Goal: Task Accomplishment & Management: Complete application form

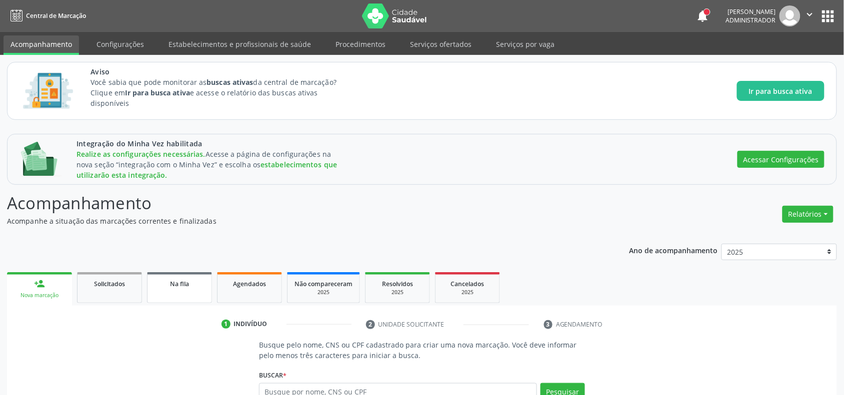
click at [184, 282] on span "Na fila" at bounding box center [179, 284] width 19 height 8
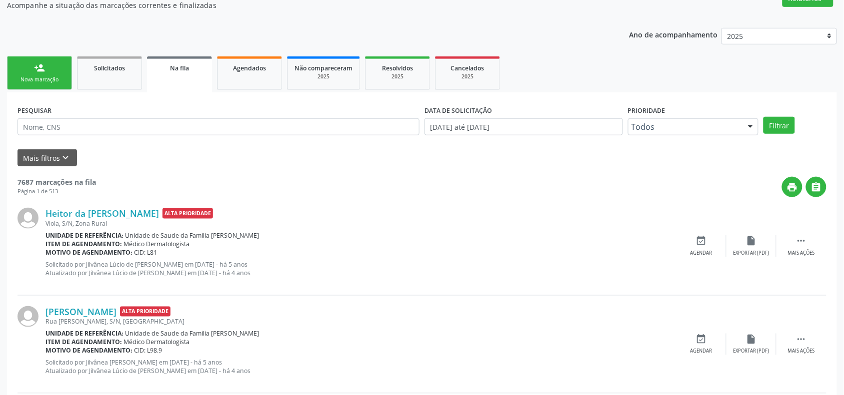
scroll to position [245, 0]
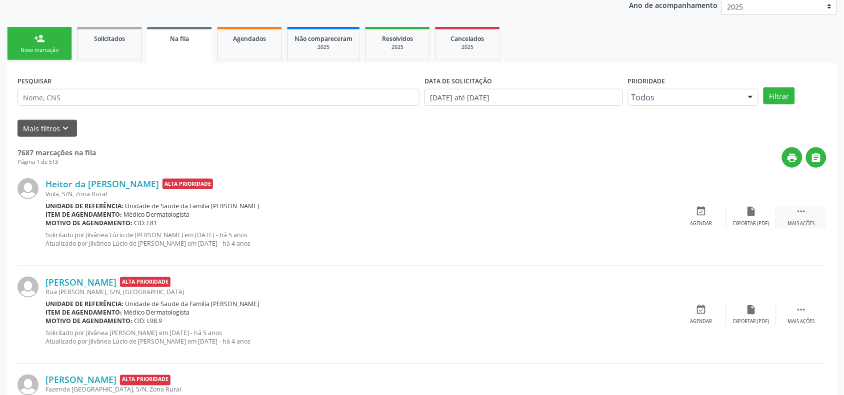
click at [793, 213] on div " Mais ações" at bounding box center [801, 216] width 50 height 21
click at [749, 218] on div "edit Editar" at bounding box center [751, 216] width 50 height 21
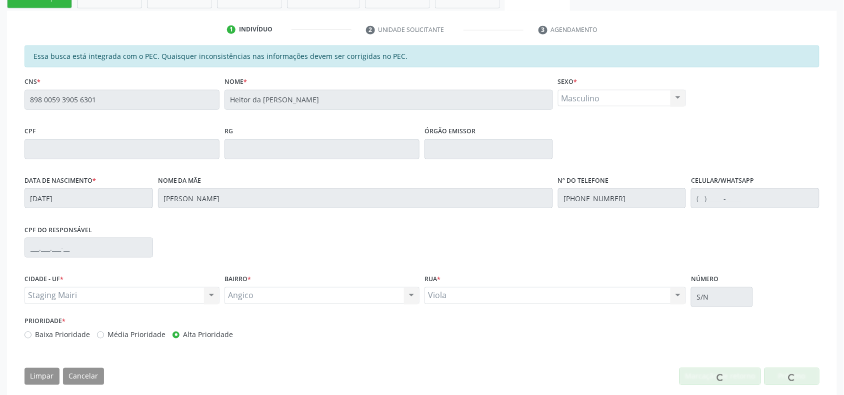
scroll to position [312, 0]
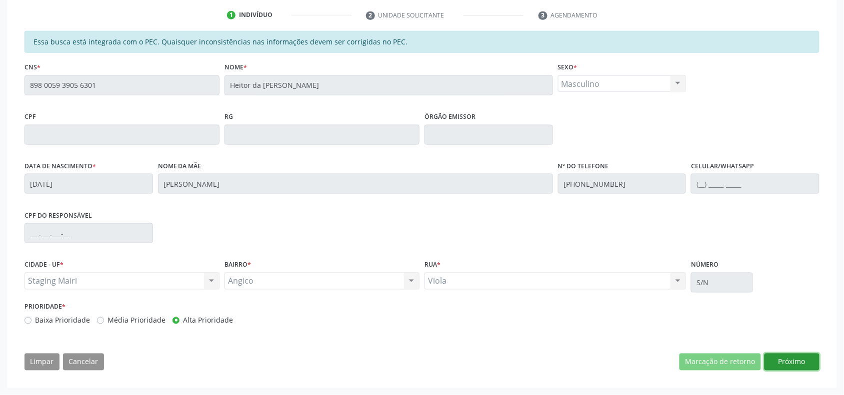
click at [796, 365] on button "Próximo" at bounding box center [791, 362] width 55 height 17
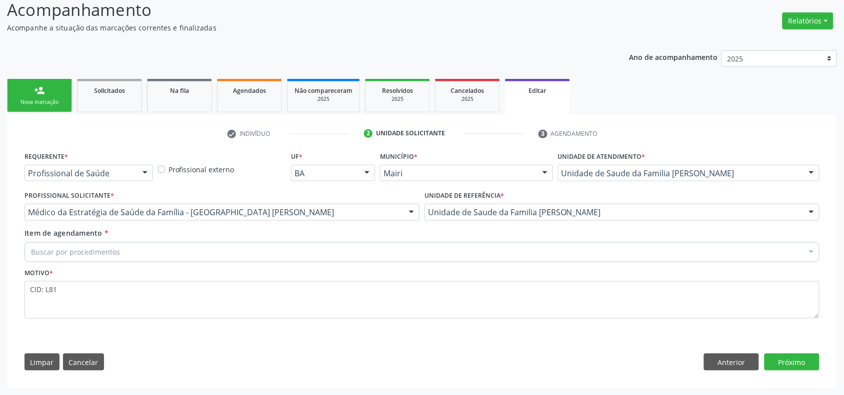
scroll to position [194, 0]
click at [790, 359] on button "Próximo" at bounding box center [791, 362] width 55 height 17
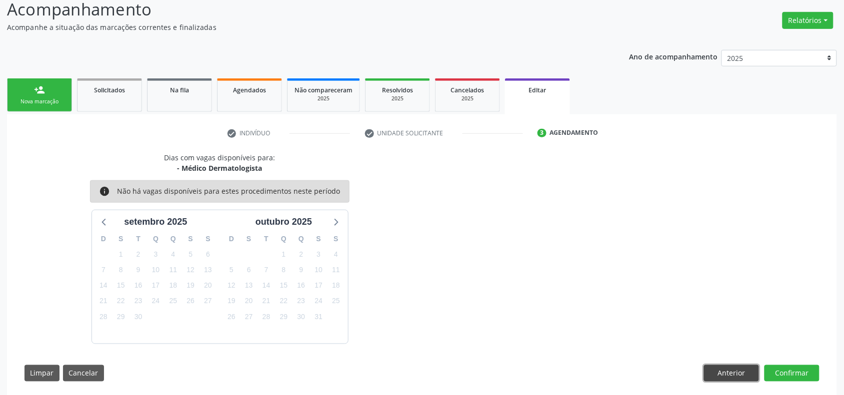
drag, startPoint x: 717, startPoint y: 371, endPoint x: 605, endPoint y: 336, distance: 117.3
click at [716, 372] on button "Anterior" at bounding box center [731, 373] width 55 height 17
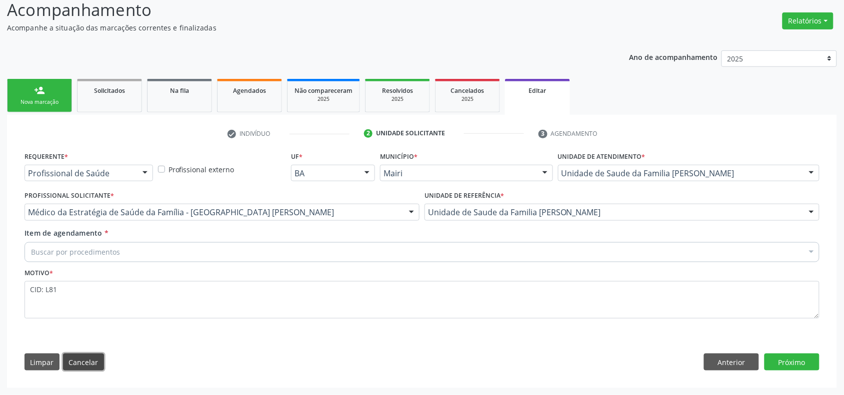
click at [94, 365] on button "Cancelar" at bounding box center [83, 362] width 41 height 17
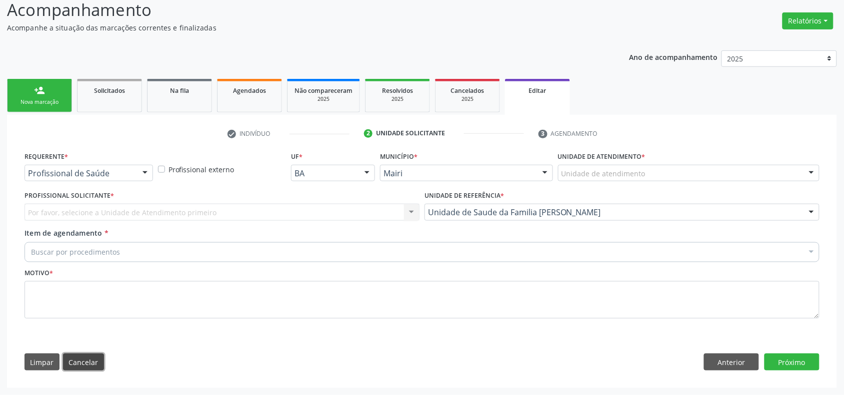
click at [93, 361] on button "Cancelar" at bounding box center [83, 362] width 41 height 17
click at [106, 91] on span "Solicitados" at bounding box center [109, 90] width 31 height 8
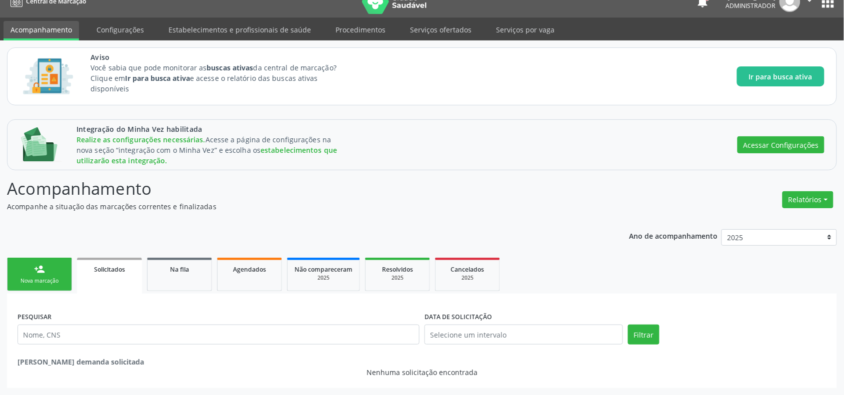
scroll to position [15, 0]
